Goal: Task Accomplishment & Management: Complete application form

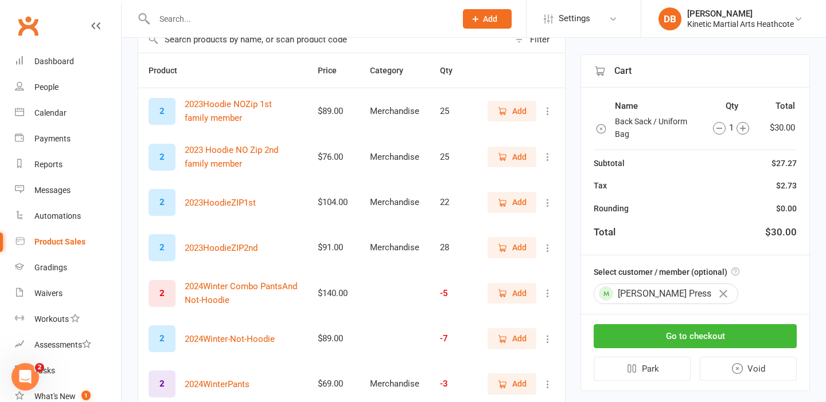
scroll to position [103, 0]
click at [222, 21] on input "text" at bounding box center [299, 19] width 297 height 16
type input "r"
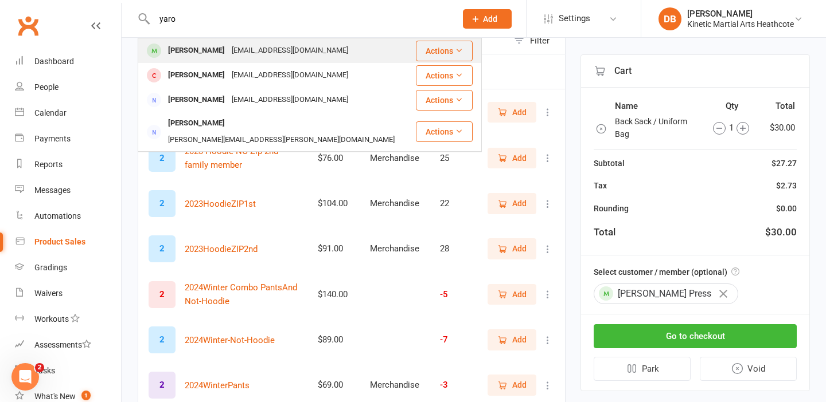
type input "yaro"
click at [228, 48] on div "[PERSON_NAME]" at bounding box center [197, 50] width 64 height 17
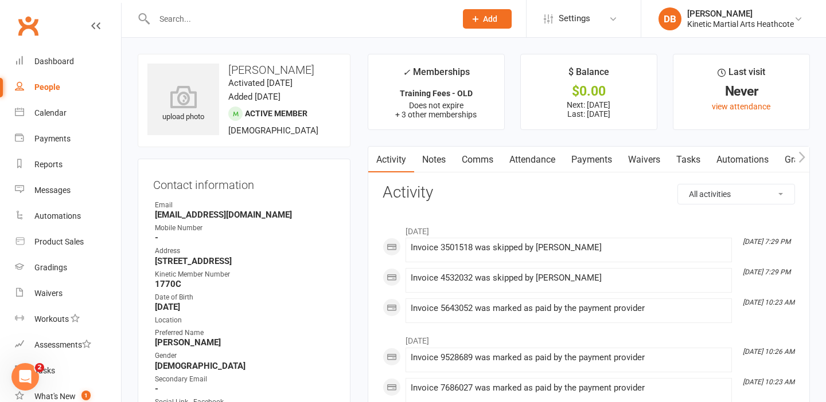
click at [600, 163] on link "Payments" at bounding box center [591, 160] width 57 height 26
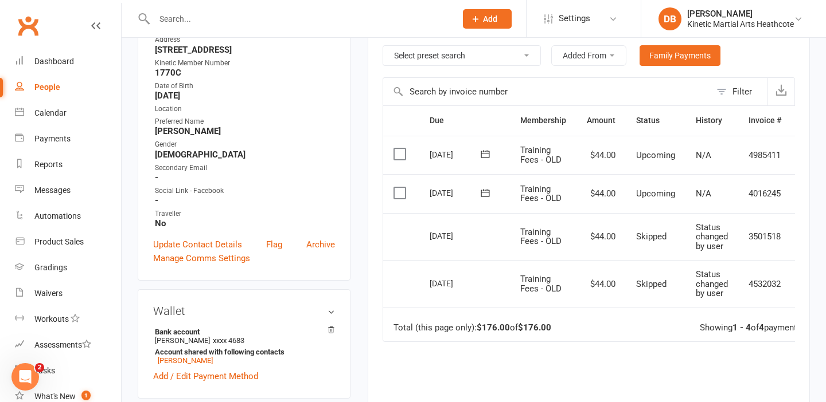
scroll to position [210, 0]
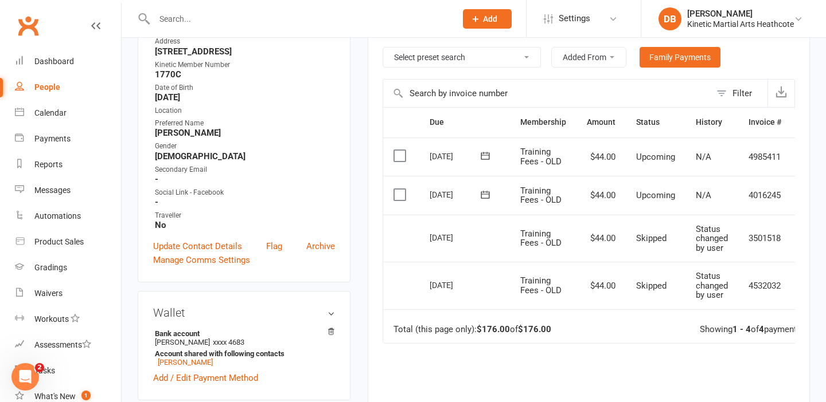
click at [189, 20] on input "text" at bounding box center [299, 19] width 297 height 16
click at [440, 16] on input "text" at bounding box center [299, 19] width 297 height 16
click at [478, 15] on icon at bounding box center [475, 19] width 10 height 10
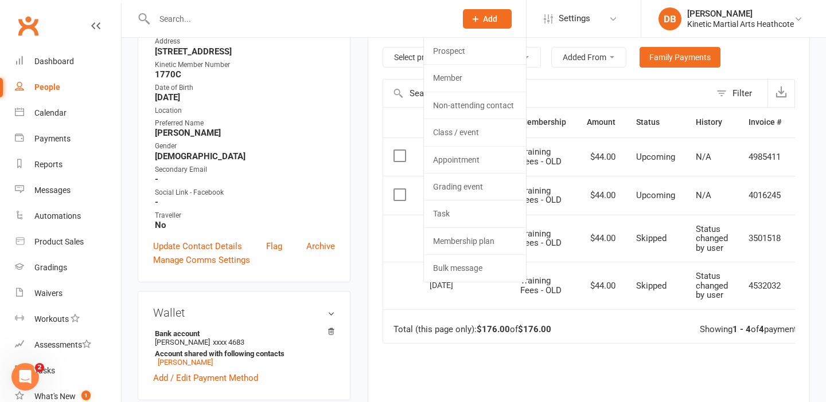
scroll to position [0, 0]
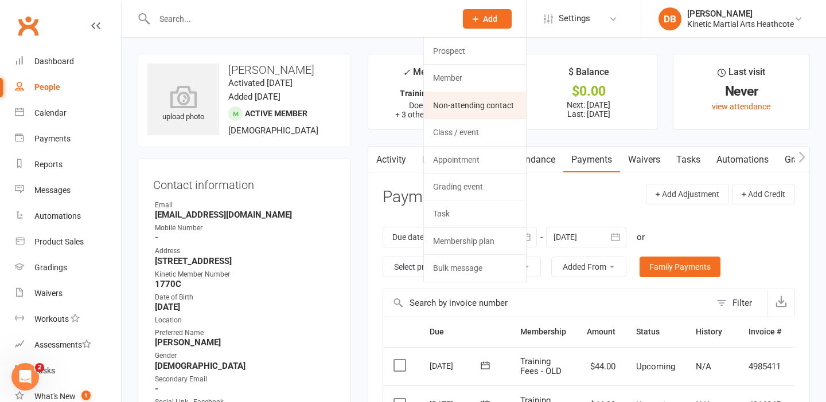
click at [479, 99] on link "Non-attending contact" at bounding box center [475, 105] width 102 height 26
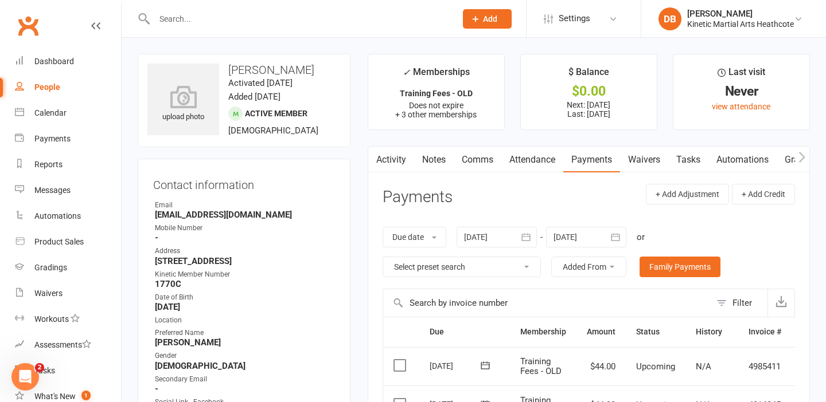
click at [464, 19] on button "Add" at bounding box center [487, 18] width 49 height 19
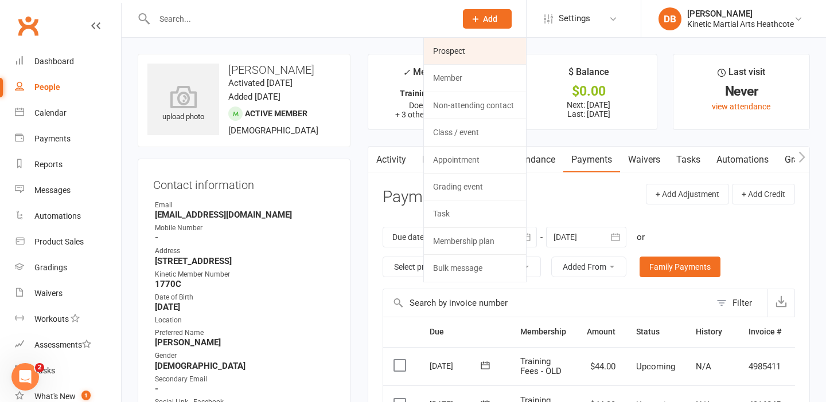
click at [464, 55] on link "Prospect" at bounding box center [475, 51] width 102 height 26
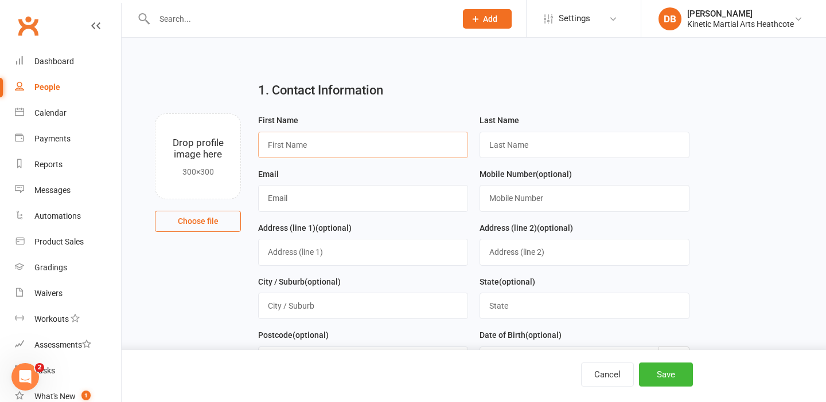
click at [370, 147] on input "text" at bounding box center [363, 145] width 210 height 26
type input "Jemima"
click at [558, 148] on input "text" at bounding box center [584, 145] width 210 height 26
type input "[DATE]"
click at [392, 206] on input "text" at bounding box center [363, 198] width 210 height 26
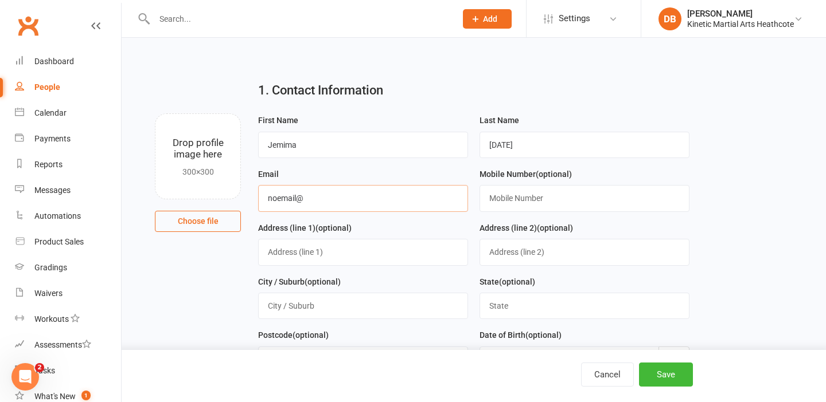
type input "[EMAIL_ADDRESS][DOMAIN_NAME]"
click at [523, 197] on input "text" at bounding box center [584, 198] width 210 height 26
click at [466, 225] on div "Address (line 1) (optional)" at bounding box center [363, 243] width 210 height 45
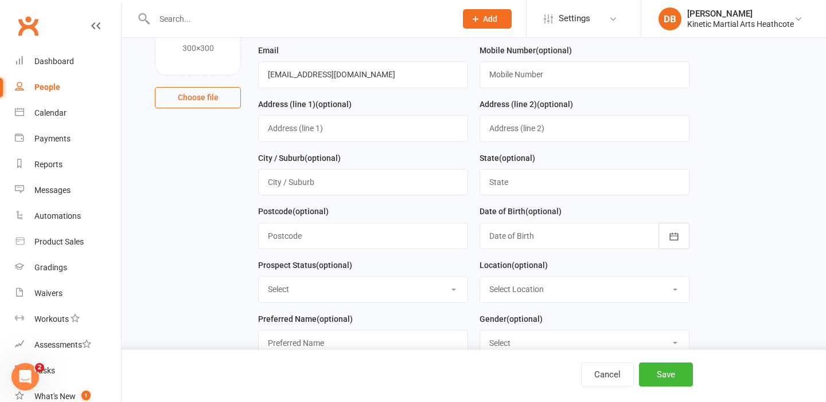
scroll to position [125, 0]
click at [414, 187] on input "text" at bounding box center [363, 181] width 210 height 26
type input "Heathcote"
click at [373, 228] on input "text" at bounding box center [363, 235] width 210 height 26
type input "2233"
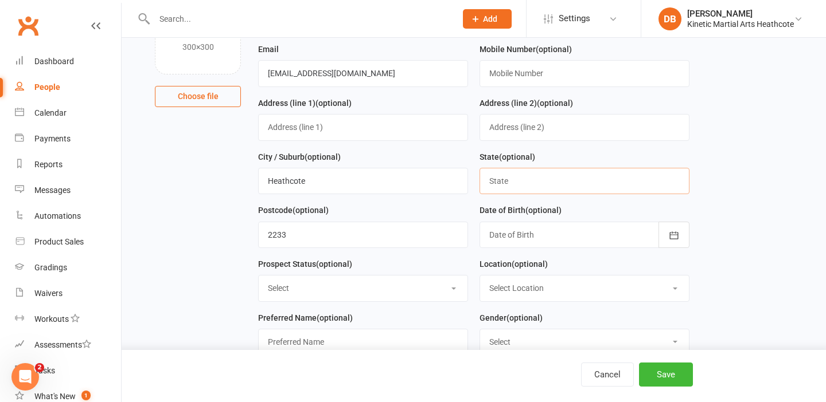
click at [510, 194] on input "text" at bounding box center [584, 181] width 210 height 26
type input "[GEOGRAPHIC_DATA]"
click at [545, 234] on div at bounding box center [584, 235] width 210 height 26
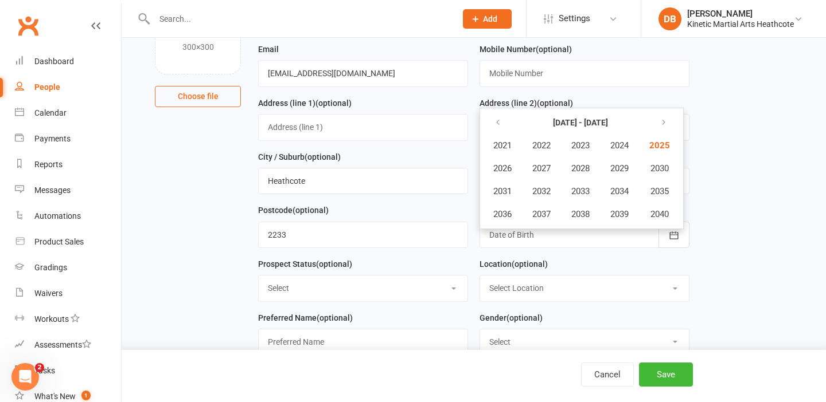
click at [732, 182] on main "1. Contact Information Drop profile image here 300×300 Choose file First Name J…" at bounding box center [474, 379] width 672 height 865
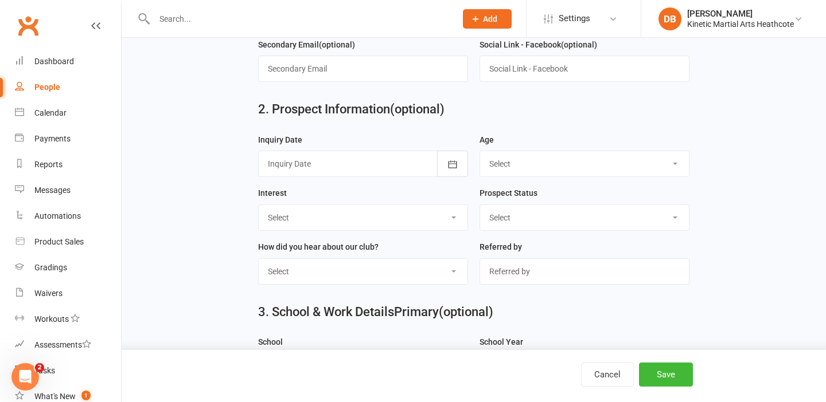
scroll to position [453, 0]
click at [388, 166] on div at bounding box center [363, 163] width 210 height 26
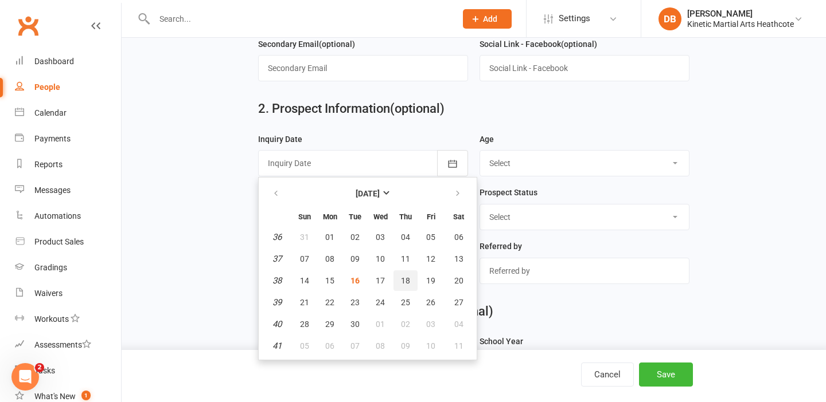
click at [398, 281] on button "18" at bounding box center [405, 281] width 24 height 21
type input "[DATE]"
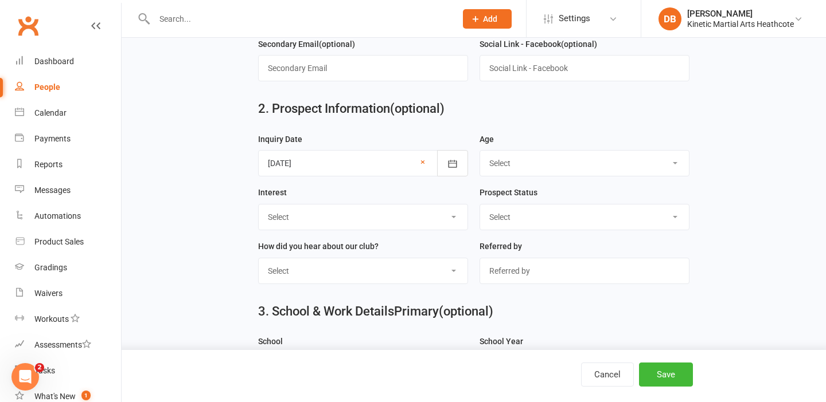
click at [513, 165] on select "Select 3-5 yrs 6-8 yrs 9-12 yrs 13-16 yrs 17-24 yrs 25-39 yrs 40 yrs + Family g…" at bounding box center [584, 163] width 209 height 25
select select "6-8 yrs"
click at [449, 229] on select "Select Child's Performance in School / Grades Competition Physical Fitness Ment…" at bounding box center [363, 217] width 209 height 25
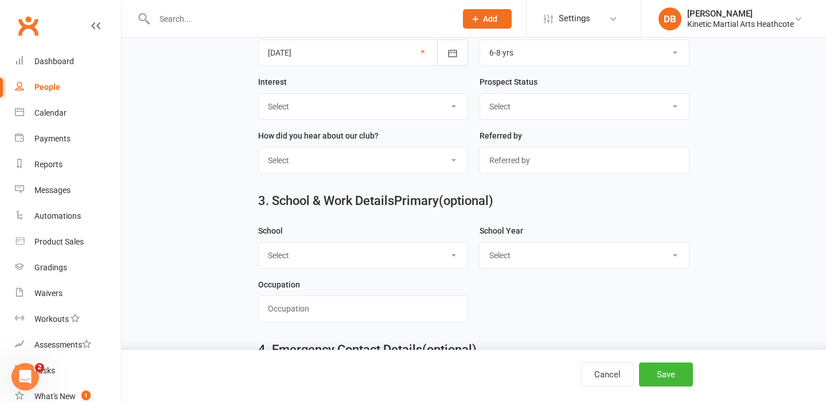
scroll to position [563, 0]
click at [431, 265] on select "Select [GEOGRAPHIC_DATA] [GEOGRAPHIC_DATA] [GEOGRAPHIC_DATA] [GEOGRAPHIC_DATA] …" at bounding box center [363, 256] width 209 height 25
click at [435, 262] on select "Select [GEOGRAPHIC_DATA] [GEOGRAPHIC_DATA] [GEOGRAPHIC_DATA] [GEOGRAPHIC_DATA] …" at bounding box center [363, 256] width 209 height 25
click at [548, 252] on select "Select Pre-school/Day care Kindergarten - two years before Kindergarten - one y…" at bounding box center [584, 256] width 209 height 25
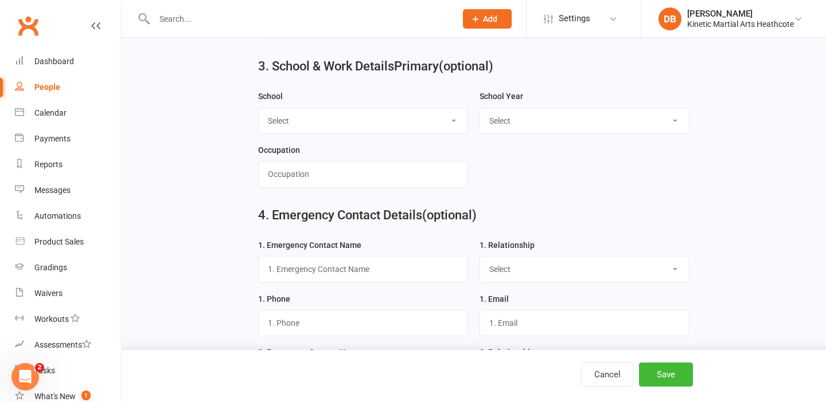
scroll to position [702, 0]
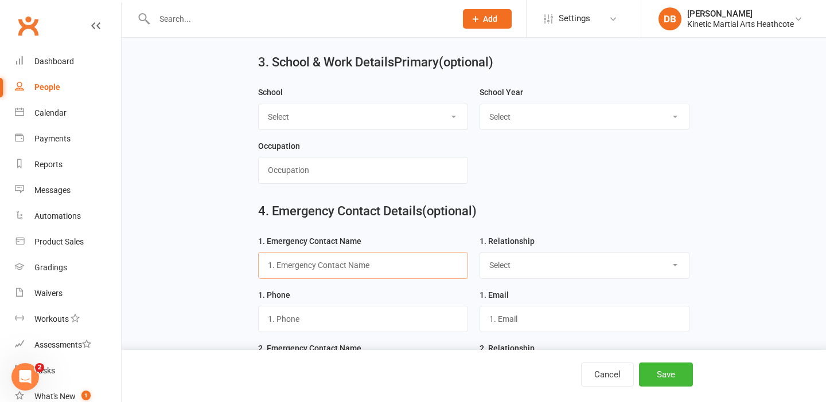
click at [384, 277] on input "text" at bounding box center [363, 265] width 210 height 26
type input "[PERSON_NAME]"
click at [523, 266] on select "Select Mother Father Wife / Girlfriend Husband / Boyfriend Grandmother / Aunt G…" at bounding box center [584, 265] width 209 height 25
select select "Mother"
click at [390, 319] on input "text" at bounding box center [363, 319] width 210 height 26
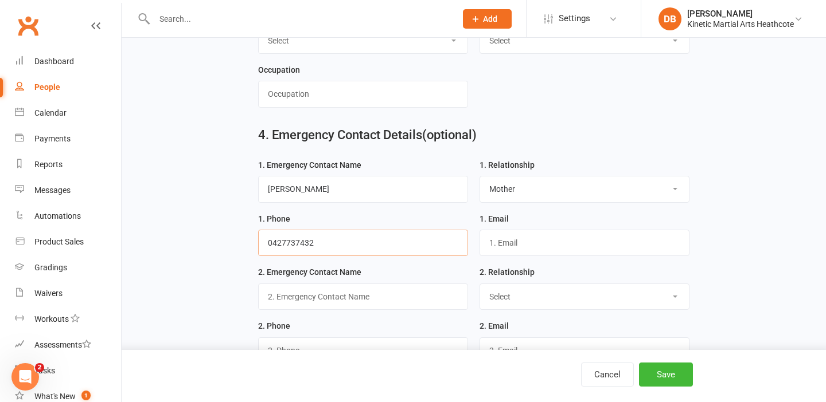
scroll to position [786, 0]
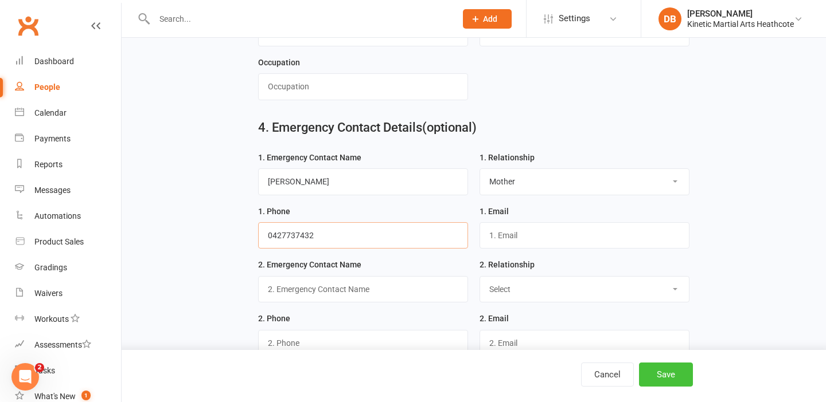
type input "0427737432"
click at [682, 374] on button "Save" at bounding box center [666, 375] width 54 height 24
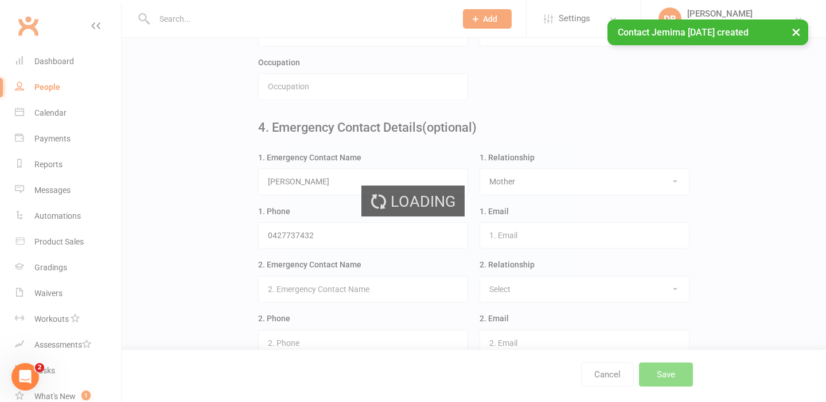
scroll to position [0, 0]
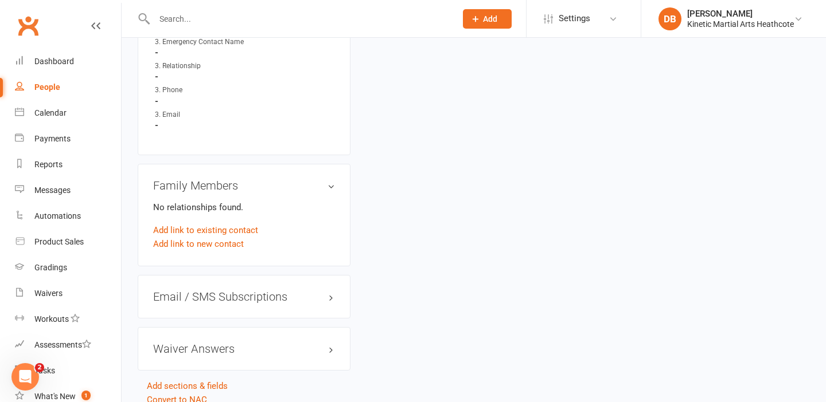
scroll to position [1029, 0]
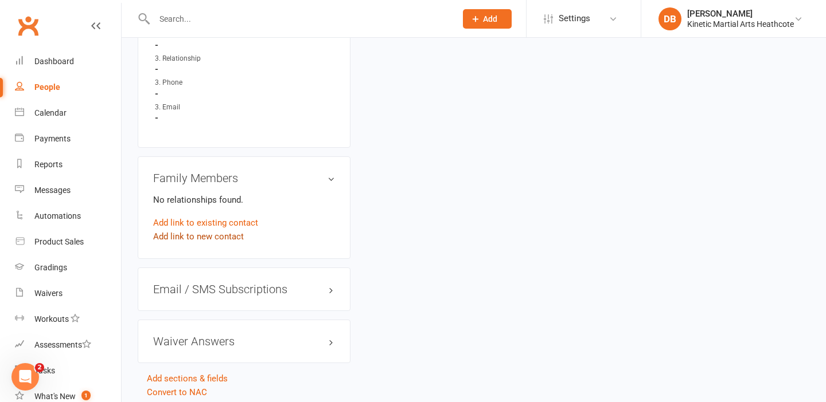
click at [193, 231] on link "Add link to new contact" at bounding box center [198, 237] width 91 height 14
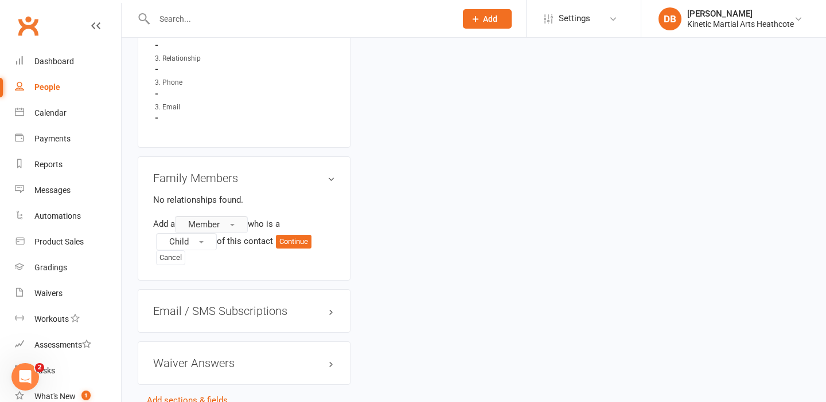
click at [224, 218] on button "Member" at bounding box center [211, 224] width 73 height 17
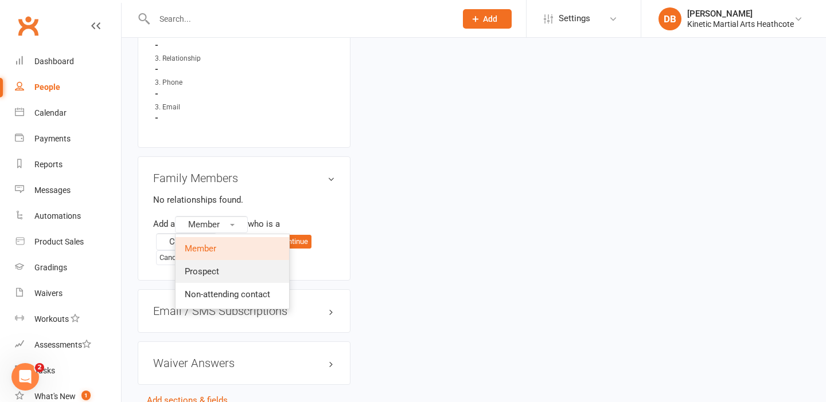
click at [214, 267] on span "Prospect" at bounding box center [202, 272] width 34 height 10
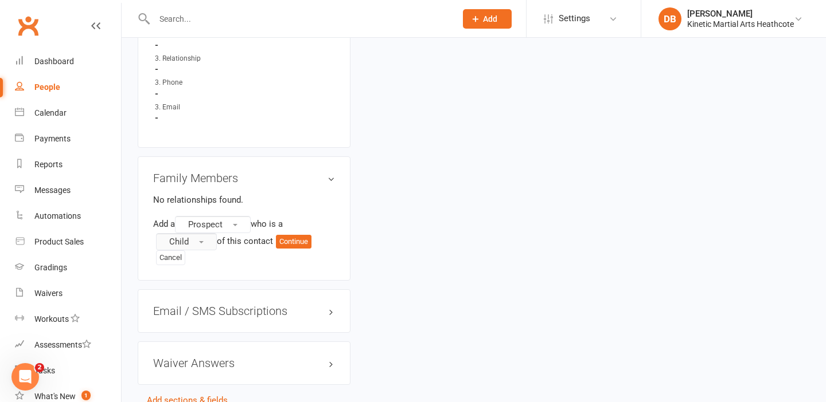
click at [211, 240] on button "Child" at bounding box center [186, 241] width 61 height 17
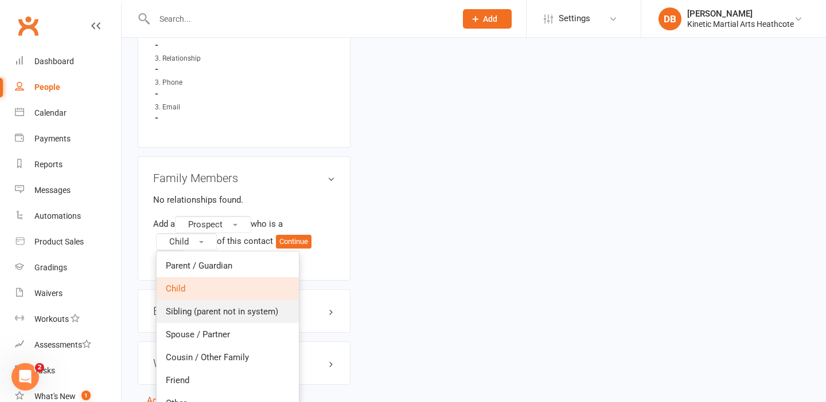
click at [214, 307] on span "Sibling (parent not in system)" at bounding box center [222, 312] width 112 height 10
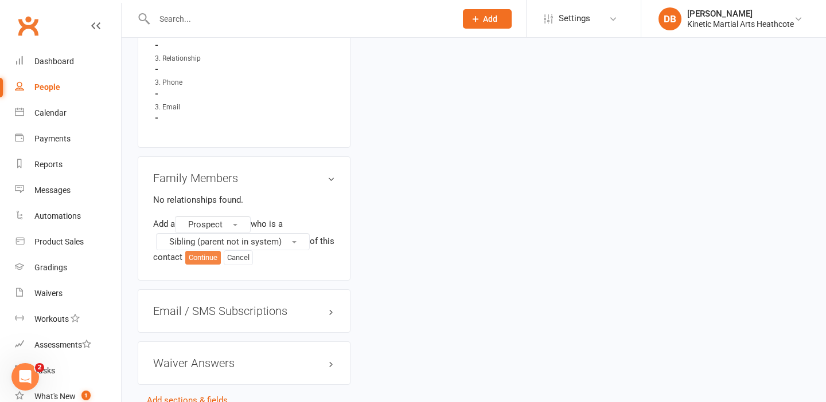
click at [221, 252] on button "Continue" at bounding box center [203, 258] width 36 height 14
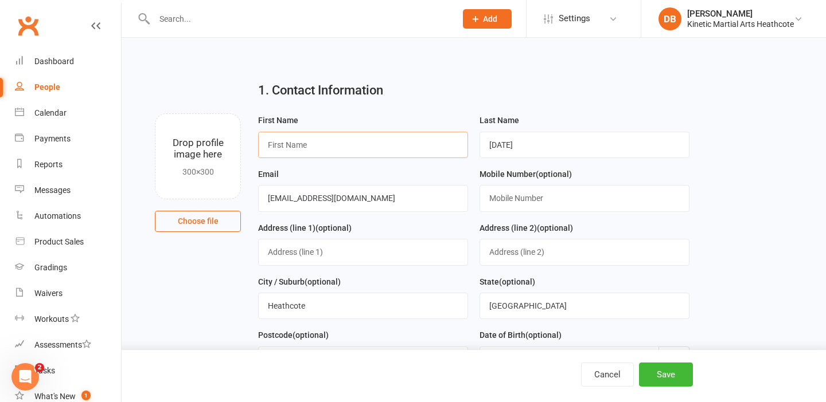
click at [311, 154] on input "text" at bounding box center [363, 145] width 210 height 26
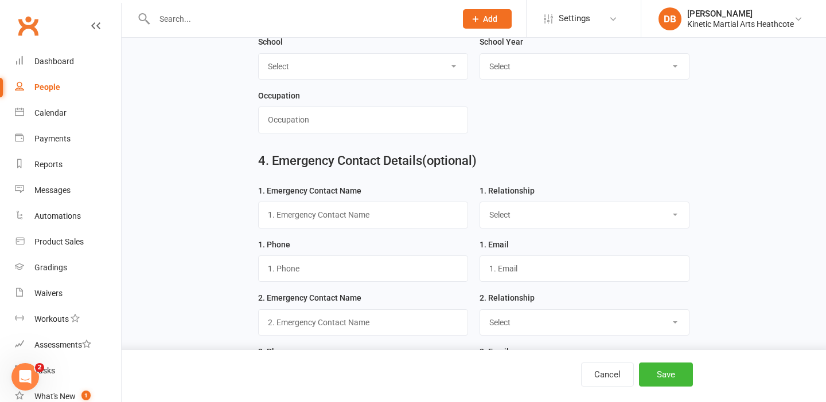
scroll to position [752, 0]
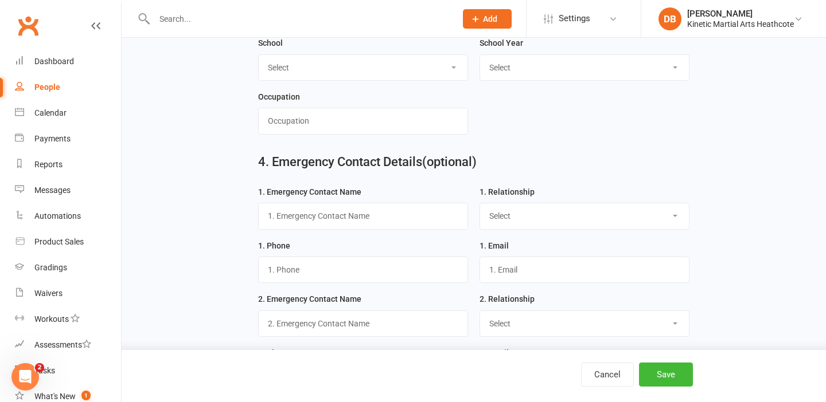
type input "[PERSON_NAME]"
click at [334, 218] on input "text" at bounding box center [363, 216] width 210 height 26
type input "[PERSON_NAME]"
click at [521, 209] on select "Select Mother Father Wife / Girlfriend Husband / Boyfriend Grandmother / Aunt G…" at bounding box center [584, 216] width 209 height 25
select select "Mother"
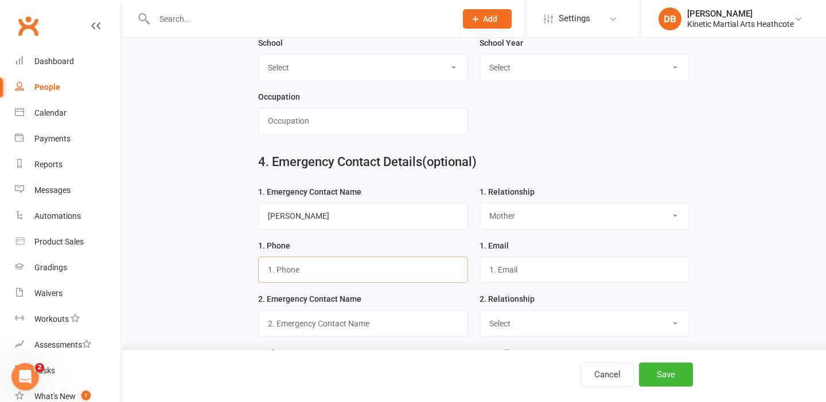
click at [393, 283] on input "text" at bounding box center [363, 270] width 210 height 26
type input "0427737432"
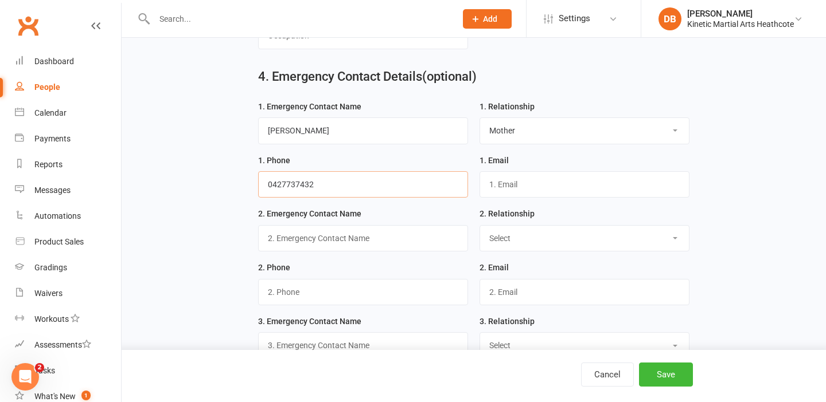
scroll to position [839, 0]
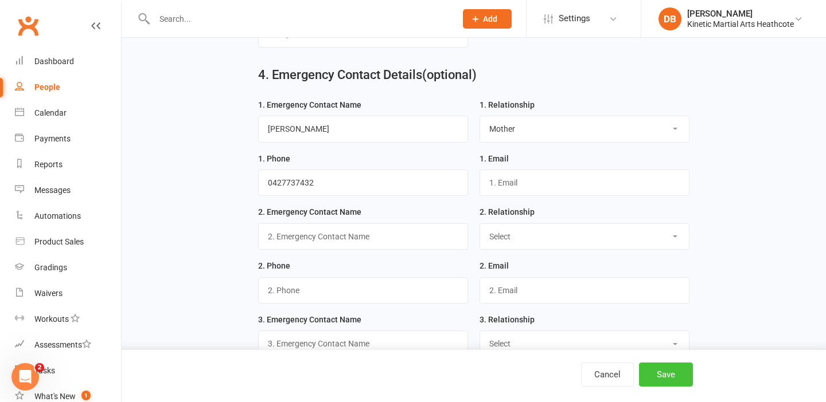
click at [687, 373] on button "Save" at bounding box center [666, 375] width 54 height 24
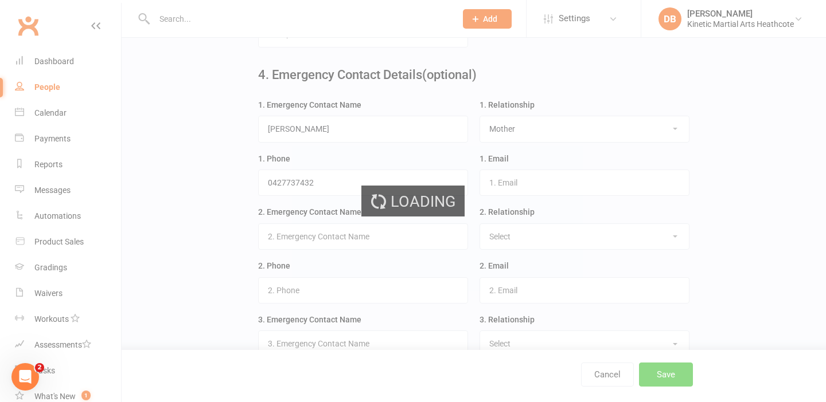
scroll to position [0, 0]
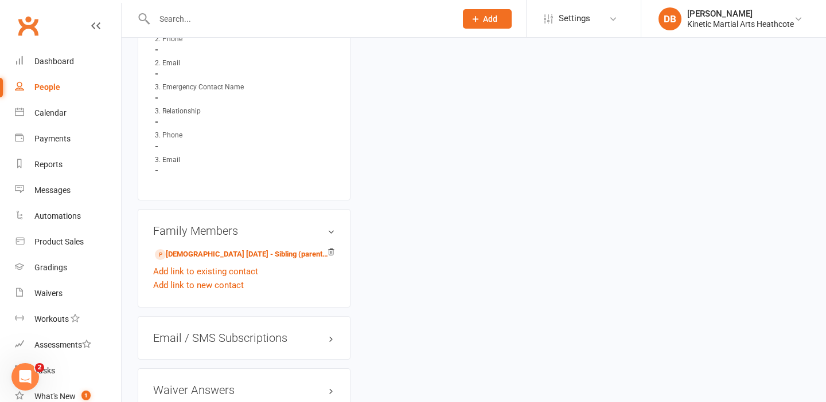
scroll to position [1058, 0]
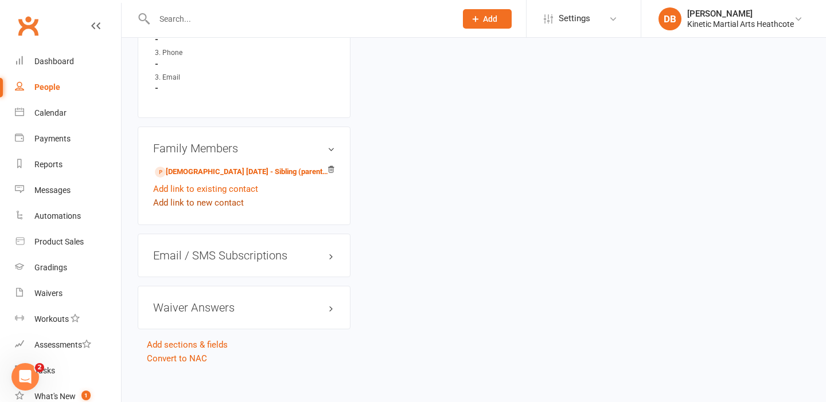
click at [226, 196] on link "Add link to new contact" at bounding box center [198, 203] width 91 height 14
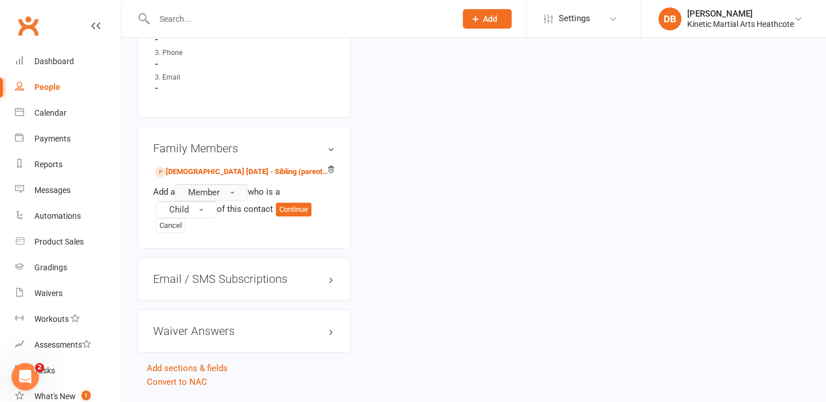
click at [228, 185] on button "Member" at bounding box center [211, 192] width 73 height 17
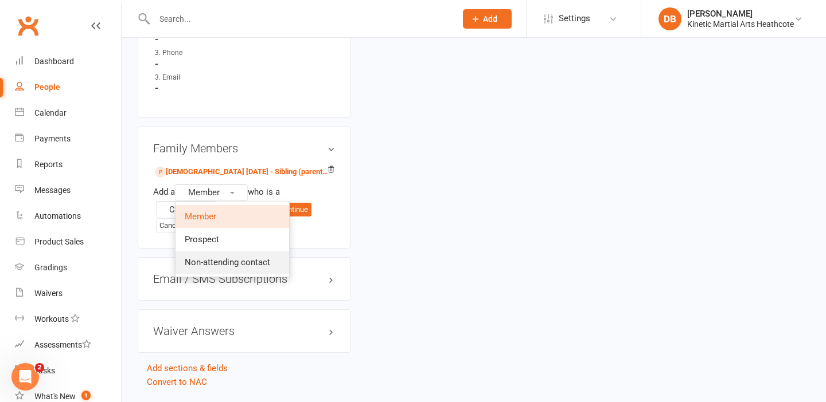
click at [223, 257] on span "Non-attending contact" at bounding box center [227, 262] width 85 height 10
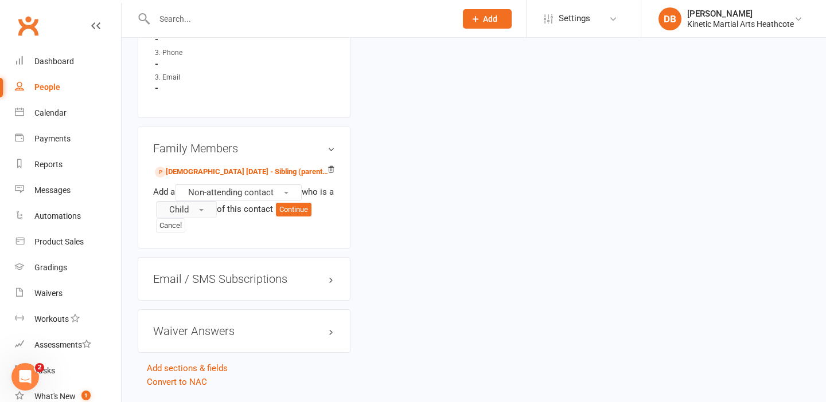
click at [213, 201] on button "Child" at bounding box center [186, 209] width 61 height 17
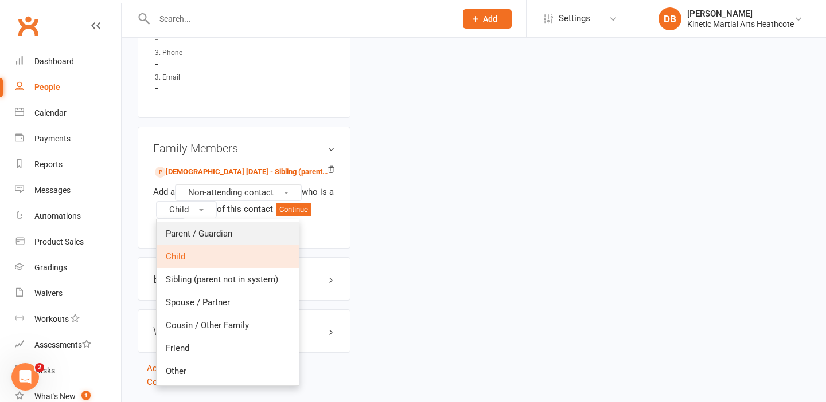
click at [225, 229] on span "Parent / Guardian" at bounding box center [199, 234] width 67 height 10
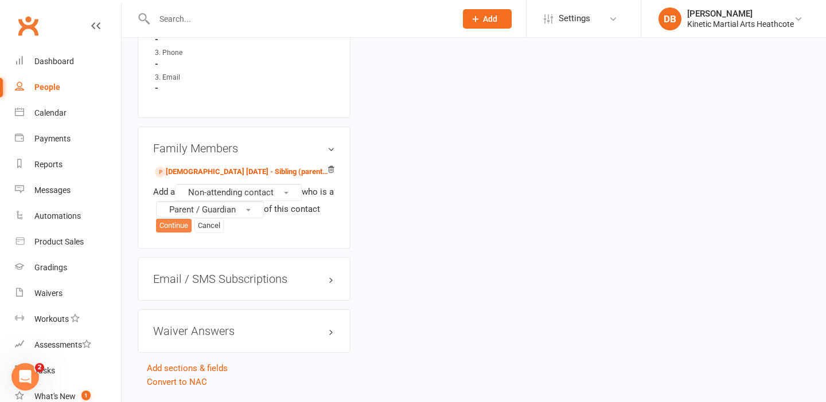
click at [177, 220] on button "Continue" at bounding box center [174, 226] width 36 height 14
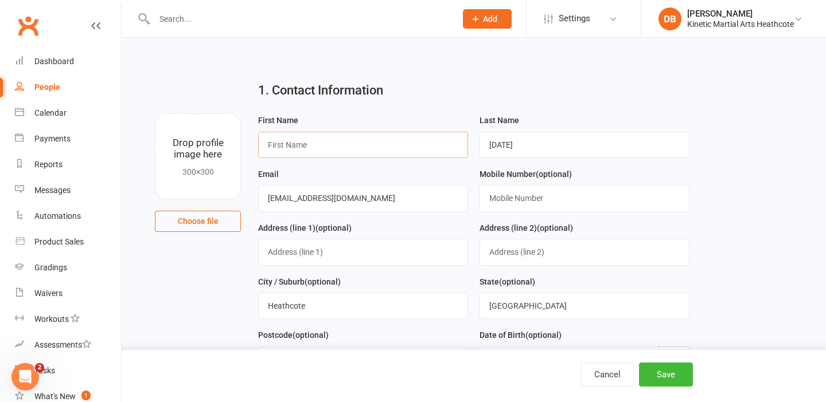
click at [282, 147] on input "text" at bounding box center [363, 145] width 210 height 26
type input "[PERSON_NAME]"
click at [494, 196] on input "text" at bounding box center [584, 198] width 210 height 26
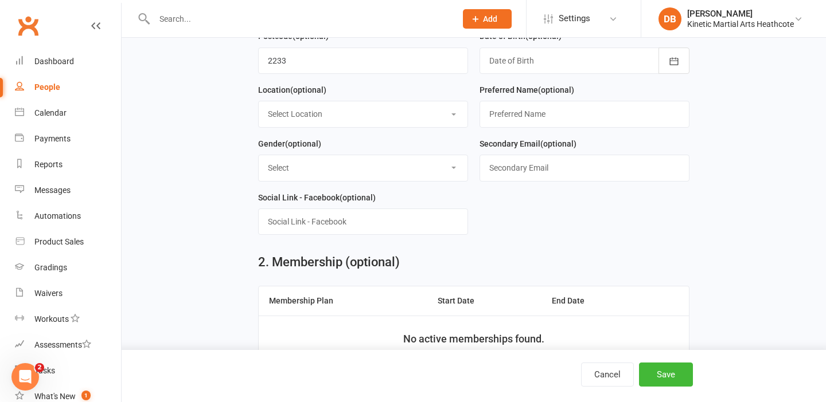
scroll to position [299, 0]
type input "0427737432"
click at [670, 376] on button "Save" at bounding box center [666, 375] width 54 height 24
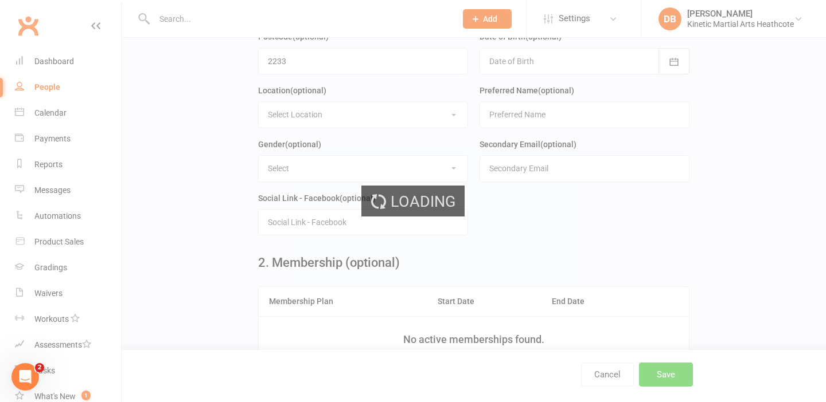
scroll to position [0, 0]
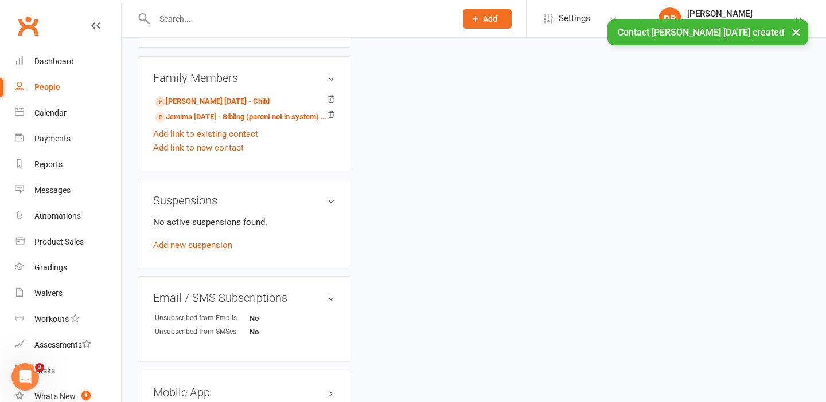
scroll to position [607, 0]
click at [209, 115] on link "Jemima [DATE] - Sibling (parent not in system) of Alfie [DATE]" at bounding box center [242, 118] width 174 height 12
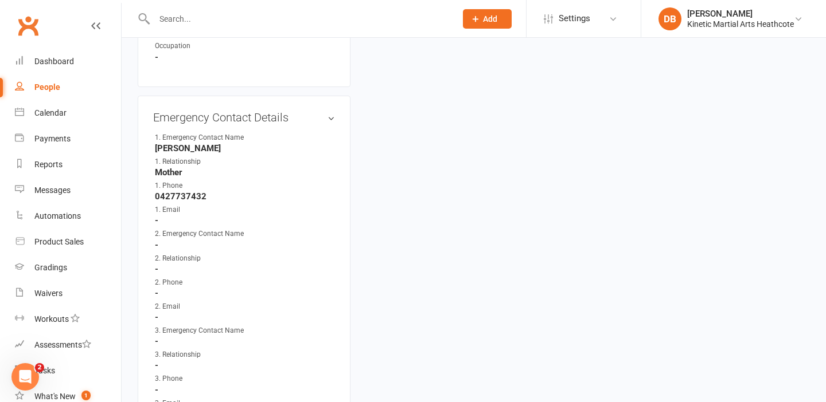
scroll to position [731, 0]
click at [315, 114] on link "edit" at bounding box center [314, 119] width 14 height 10
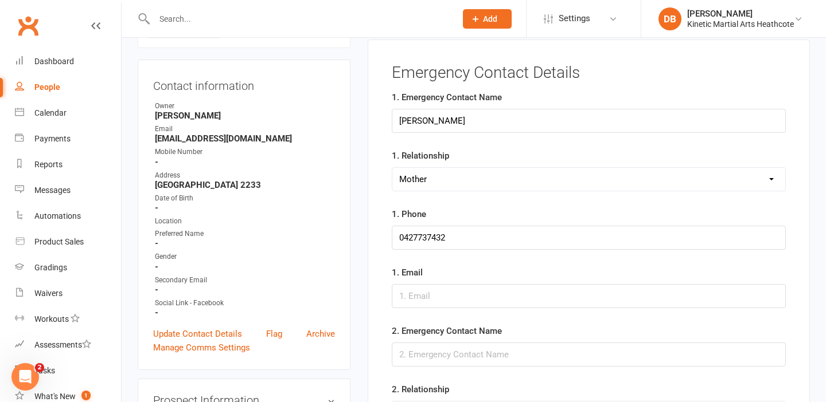
scroll to position [79, 0]
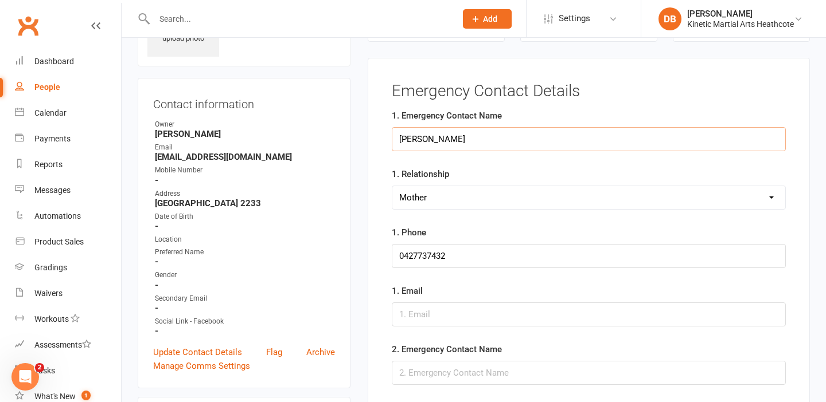
click at [423, 141] on input "[PERSON_NAME]" at bounding box center [589, 139] width 394 height 24
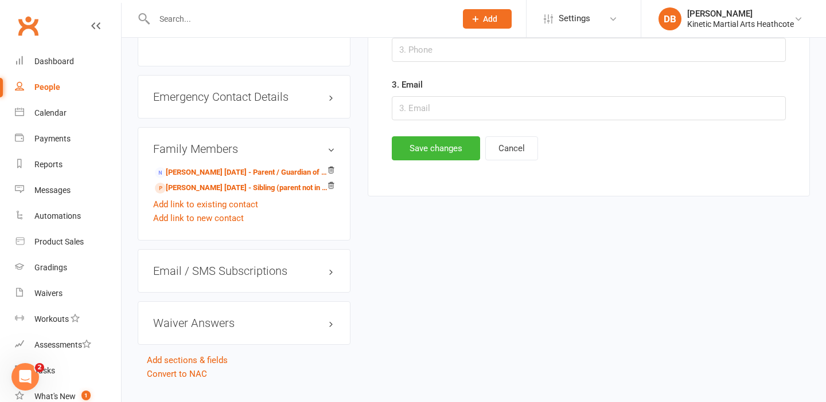
scroll to position [772, 0]
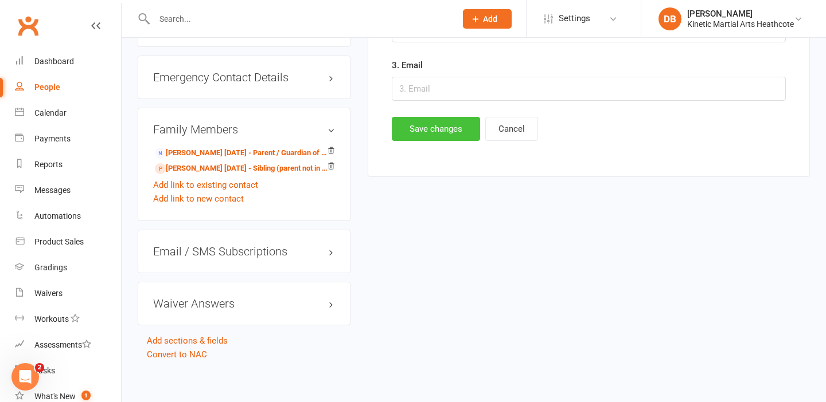
type input "[PERSON_NAME]"
click at [433, 132] on button "Save changes" at bounding box center [436, 129] width 88 height 24
